Goal: Task Accomplishment & Management: Use online tool/utility

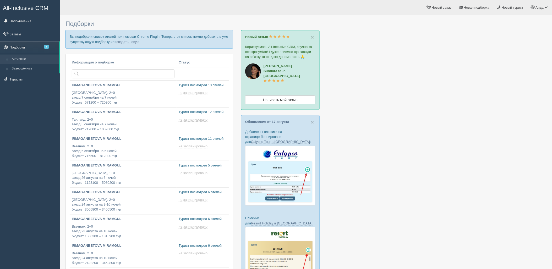
type input "2025-08-23 14:45"
click at [133, 44] on p "Вы подобрали список отелей при помощи Chrome Plugin. Теперь этот список можно д…" at bounding box center [149, 39] width 168 height 18
click at [133, 42] on link "создать новую" at bounding box center [127, 42] width 23 height 4
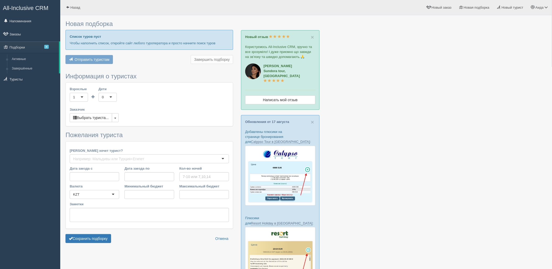
type input "7"
type input "688100"
type input "1355800"
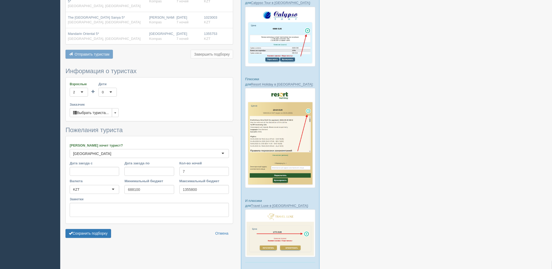
scroll to position [147, 0]
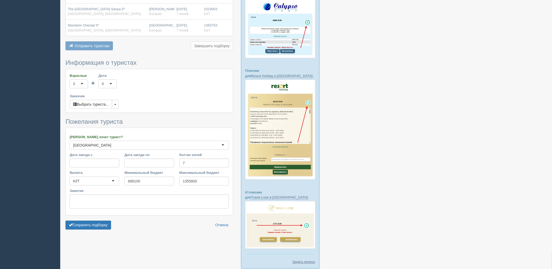
click at [101, 219] on form "Информация о туристах Взрослые 2 2 1 2 3 4 5 6 7 8 9 10 11 12 13 14 15 16 17 18…" at bounding box center [149, 145] width 168 height 173
click at [108, 222] on button "Сохранить подборку" at bounding box center [88, 224] width 46 height 9
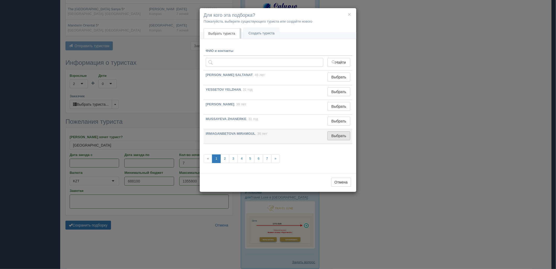
click at [329, 133] on button "Выбрать" at bounding box center [339, 135] width 23 height 9
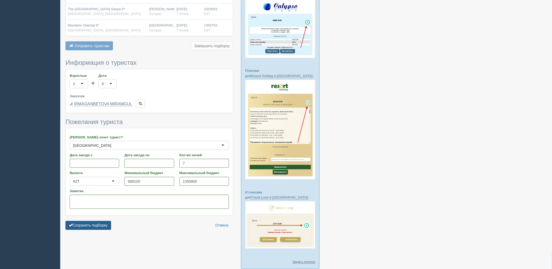
click at [87, 229] on button "Сохранить подборку" at bounding box center [88, 225] width 46 height 9
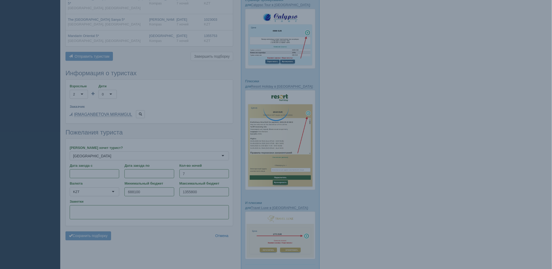
scroll to position [118, 0]
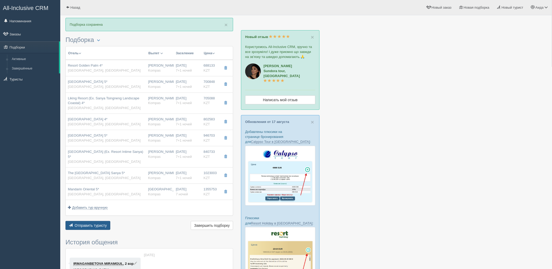
click at [90, 223] on span "Отправить туристу" at bounding box center [91, 225] width 32 height 4
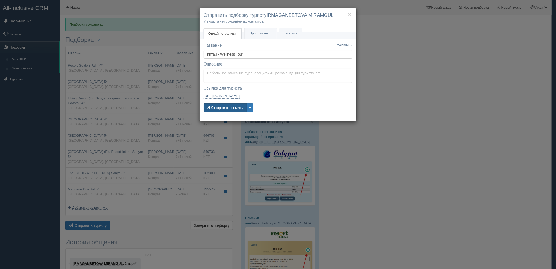
click at [219, 106] on button "Копировать ссылку" at bounding box center [225, 107] width 43 height 9
